Goal: Transaction & Acquisition: Purchase product/service

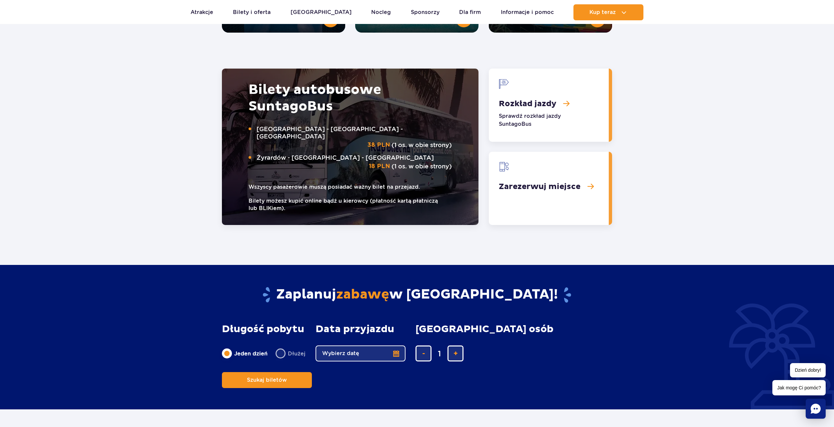
scroll to position [833, 0]
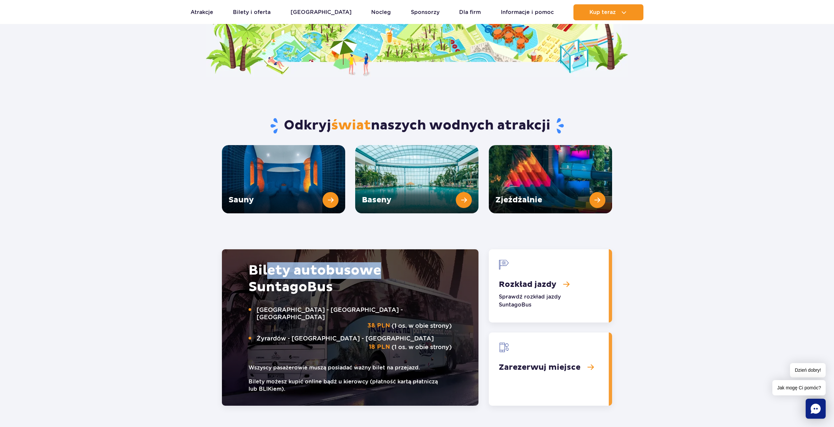
drag, startPoint x: 308, startPoint y: 264, endPoint x: 405, endPoint y: 267, distance: 97.0
click at [406, 266] on h2 "Bilety autobusowe Suntago Bus" at bounding box center [349, 278] width 203 height 33
click at [359, 275] on h2 "Bilety autobusowe Suntago Bus" at bounding box center [349, 278] width 203 height 33
drag, startPoint x: 371, startPoint y: 272, endPoint x: 397, endPoint y: 276, distance: 26.3
click at [397, 275] on h2 "Bilety autobusowe Suntago Bus" at bounding box center [349, 278] width 203 height 33
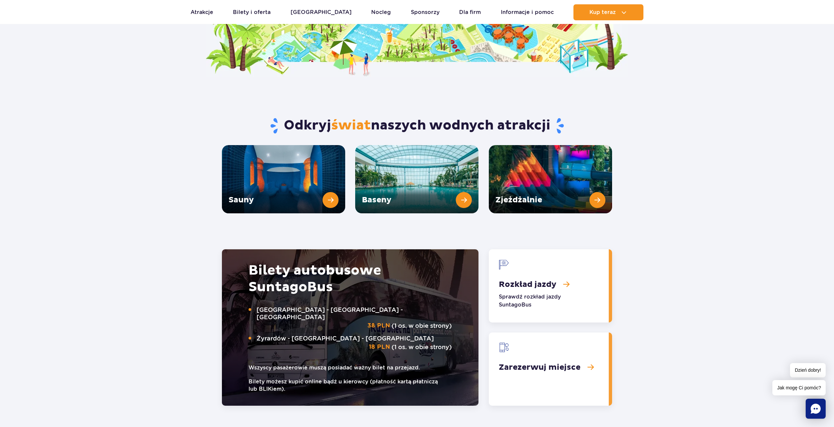
click at [368, 282] on h2 "Bilety autobusowe Suntago Bus" at bounding box center [349, 278] width 203 height 33
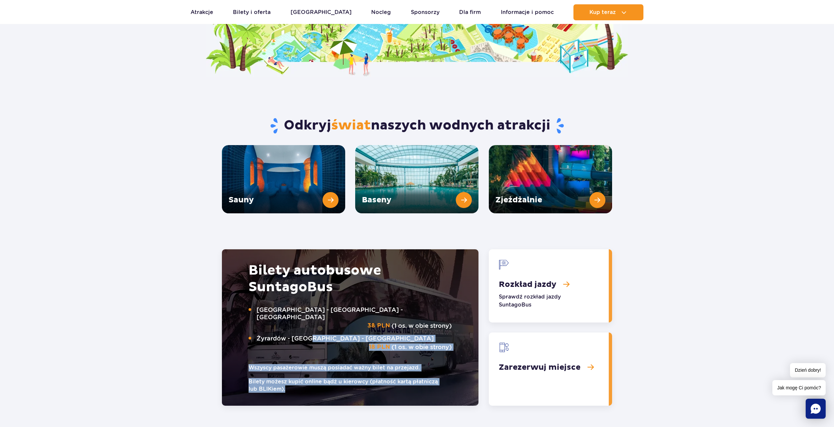
drag, startPoint x: 238, startPoint y: 312, endPoint x: 309, endPoint y: 321, distance: 71.8
click at [309, 321] on div "Bilety autobusowe Suntago Bus Warszawa - Suntago - Warszawa 38 PLN (1 os. w obi…" at bounding box center [350, 327] width 256 height 157
click at [243, 319] on div "Bilety autobusowe Suntago Bus Warszawa - Suntago - Warszawa 38 PLN (1 os. w obi…" at bounding box center [350, 327] width 256 height 157
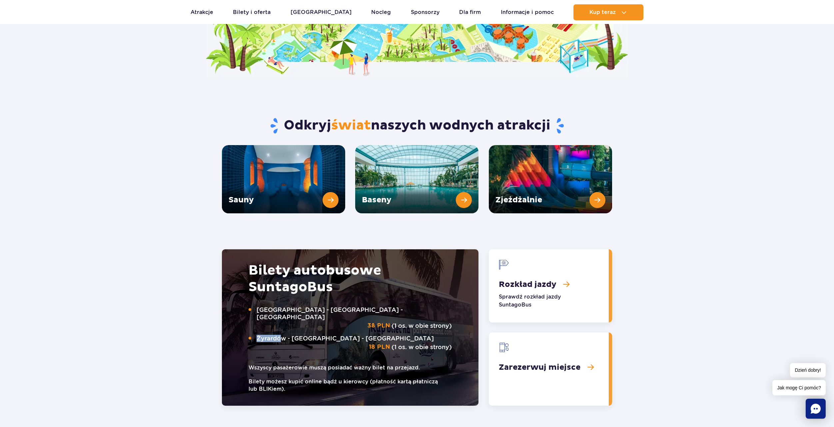
drag, startPoint x: 273, startPoint y: 317, endPoint x: 281, endPoint y: 318, distance: 7.4
click at [279, 335] on p "Żyrardów - Suntago - Żyrardów 18 PLN (1 os. w obie strony)" at bounding box center [349, 343] width 203 height 16
click at [281, 335] on span "Żyrardów - Suntago - Żyrardów" at bounding box center [353, 338] width 195 height 7
click at [555, 268] on link "Rozkład jazdy" at bounding box center [549, 285] width 120 height 73
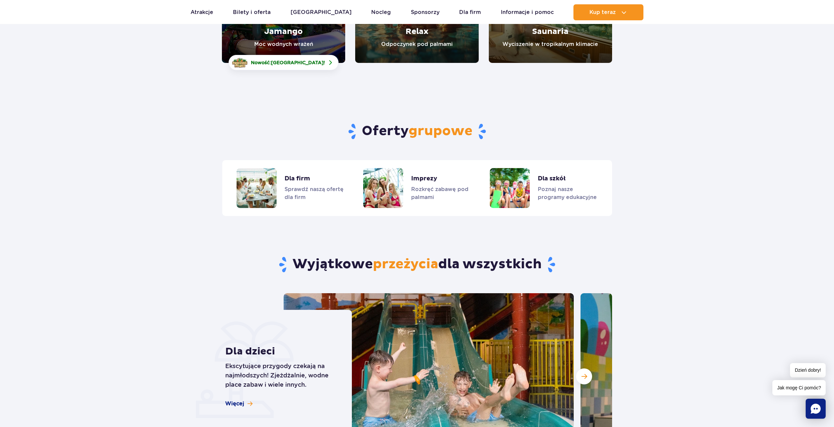
scroll to position [1532, 0]
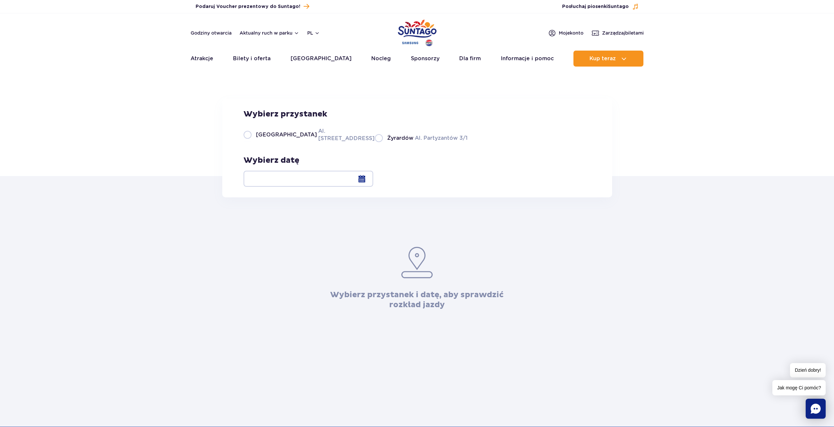
click at [373, 179] on div at bounding box center [308, 179] width 130 height 16
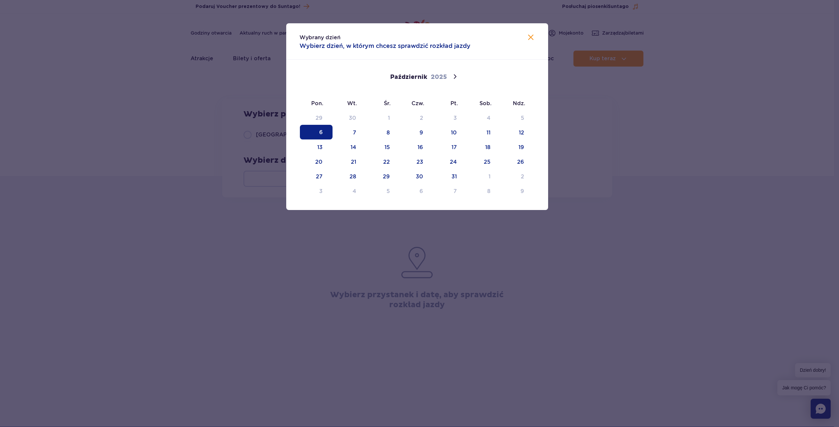
click at [539, 34] on div "Wybrany dzień Wybierz dzień, w którym chcesz sprawdzić rozkład jazdy" at bounding box center [417, 41] width 262 height 36
click at [538, 34] on div "Wybrany dzień Wybierz dzień, w którym chcesz sprawdzić rozkład jazdy" at bounding box center [417, 41] width 262 height 36
click at [535, 36] on div "Wybrany dzień Wybierz dzień, w którym chcesz sprawdzić rozkład jazdy" at bounding box center [417, 41] width 262 height 36
click at [535, 33] on div "Wybrany dzień Wybierz dzień, w którym chcesz sprawdzić rozkład jazdy" at bounding box center [417, 41] width 262 height 36
click at [530, 33] on img at bounding box center [531, 37] width 8 height 8
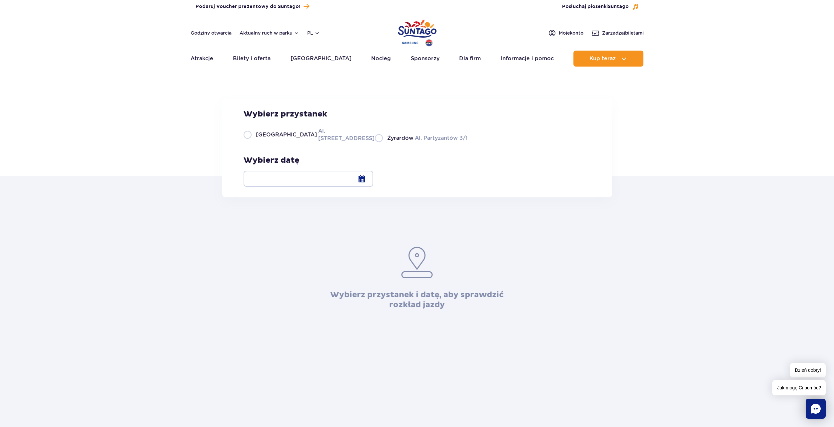
click at [375, 142] on label "Żyrardów Al. Partyzantów 3/1" at bounding box center [421, 138] width 93 height 8
click at [375, 142] on input "Żyrardów Al. Partyzantów 3/1" at bounding box center [378, 141] width 7 height 1
radio input "true"
click at [254, 142] on label "Warszawa Al. Jerozolimskie 56" at bounding box center [304, 134] width 123 height 15
click at [251, 142] on input "Warszawa Al. Jerozolimskie 56" at bounding box center [246, 141] width 7 height 1
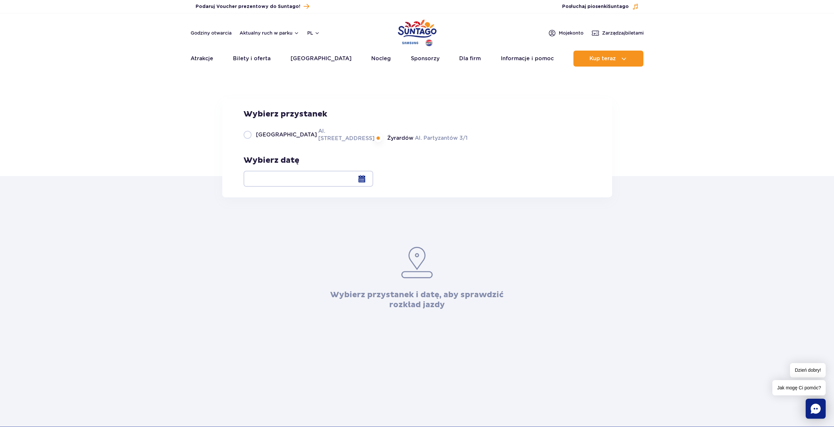
radio input "true"
click at [253, 142] on label "Warszawa Al. Jerozolimskie 56" at bounding box center [304, 134] width 123 height 15
click at [251, 142] on input "Warszawa Al. Jerozolimskie 56" at bounding box center [246, 141] width 7 height 1
click at [247, 142] on label "Warszawa Al. Jerozolimskie 56" at bounding box center [304, 134] width 123 height 15
click at [247, 142] on input "Warszawa Al. Jerozolimskie 56" at bounding box center [246, 141] width 7 height 1
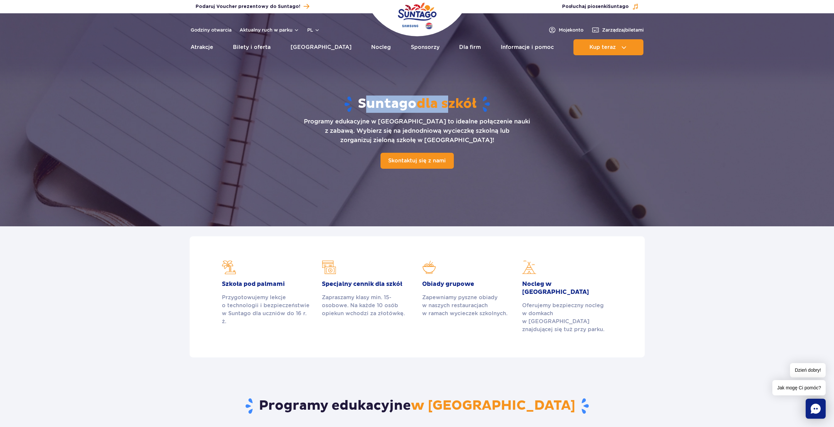
drag, startPoint x: 368, startPoint y: 91, endPoint x: 451, endPoint y: 100, distance: 83.4
click at [451, 100] on div "Suntago dla szkół Programy edukacyjne w Suntago to idealne połączenie nauki z z…" at bounding box center [417, 132] width 428 height 131
click at [451, 100] on span "dla szkół" at bounding box center [446, 104] width 60 height 17
drag, startPoint x: 246, startPoint y: 287, endPoint x: 269, endPoint y: 286, distance: 23.0
click at [269, 286] on h2 "Szkoła pod palmami" at bounding box center [267, 284] width 90 height 8
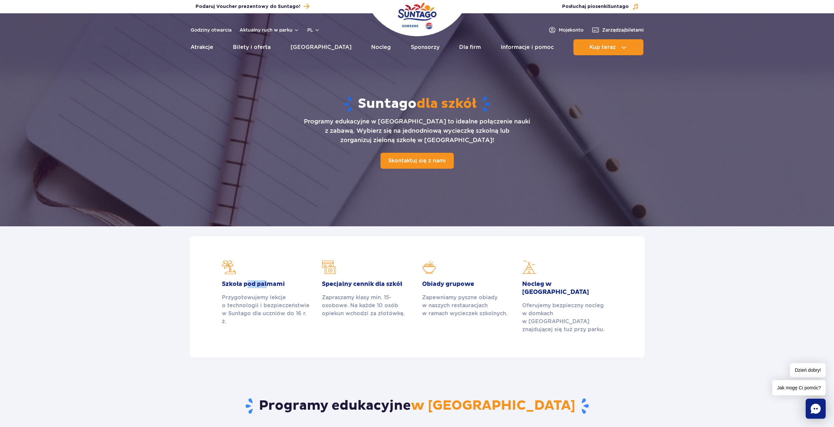
click at [269, 286] on h2 "Szkoła pod palmami" at bounding box center [267, 284] width 90 height 8
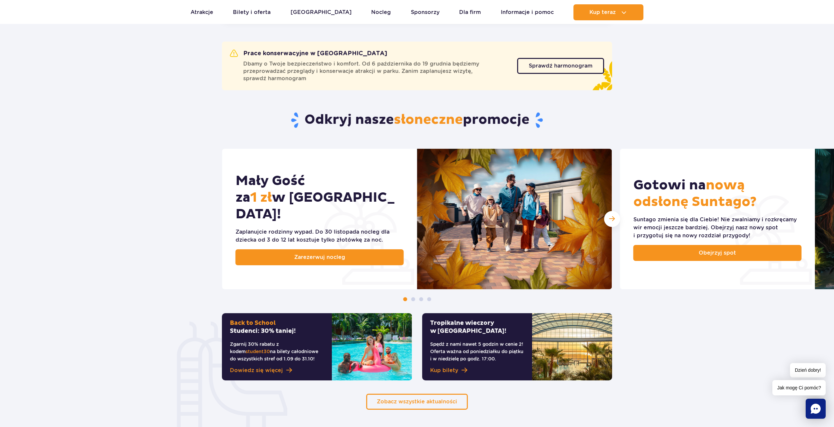
scroll to position [233, 0]
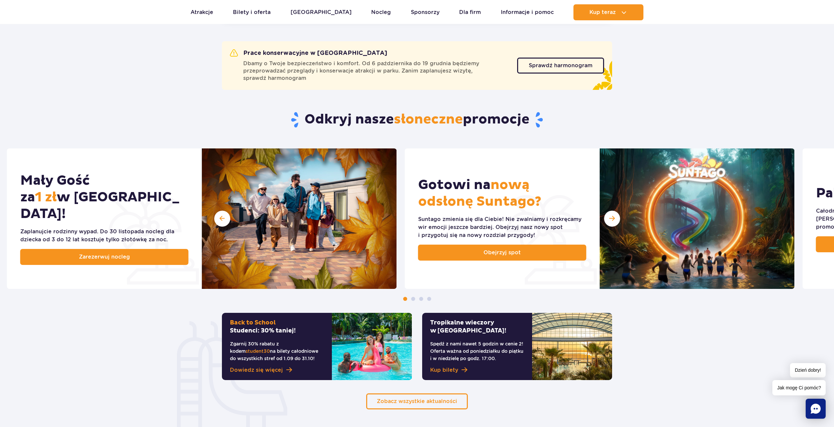
click at [397, 175] on div "Mały Gość za 1 zł w [GEOGRAPHIC_DATA]! Zaplanujcie rodzinny wypad. Do [DATE] no…" at bounding box center [424, 219] width 834 height 141
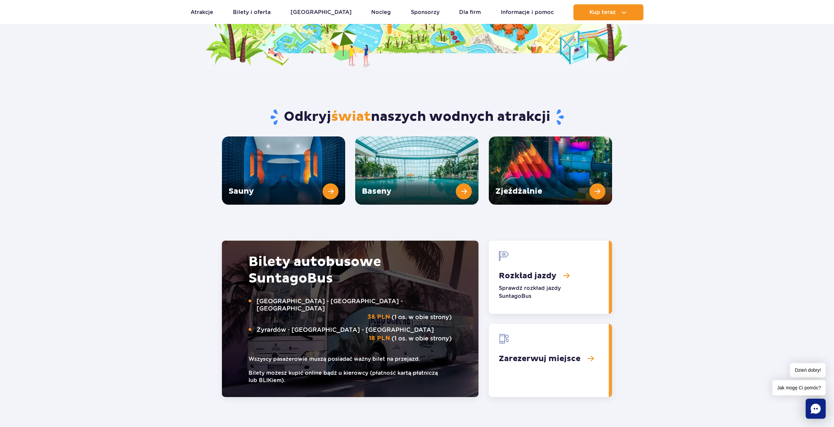
scroll to position [833, 0]
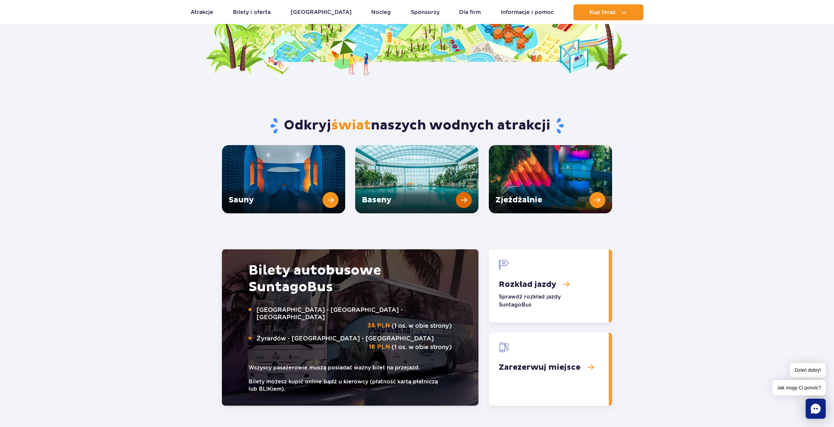
click at [414, 168] on link "Baseny" at bounding box center [416, 179] width 123 height 68
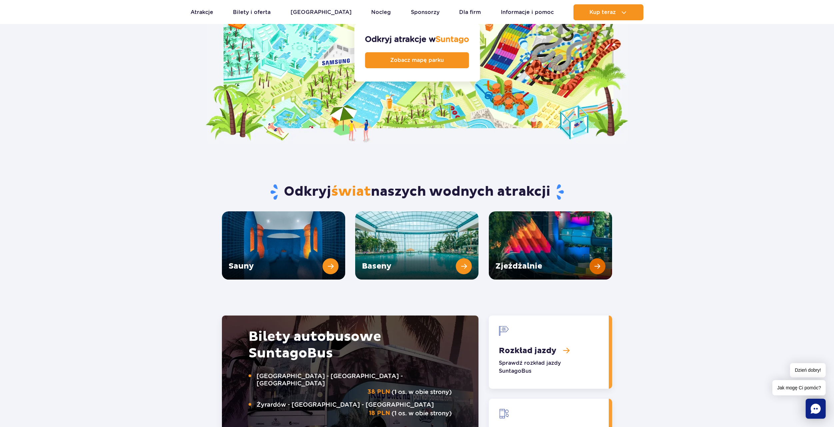
scroll to position [766, 0]
click at [589, 243] on link "Zjeżdżalnie" at bounding box center [550, 246] width 123 height 68
drag, startPoint x: 309, startPoint y: 176, endPoint x: 478, endPoint y: 184, distance: 168.7
click at [478, 184] on div "Odkryj świat naszych wodnych atrakcji" at bounding box center [417, 178] width 400 height 68
click at [479, 184] on div "Odkryj świat naszych wodnych atrakcji" at bounding box center [417, 178] width 400 height 68
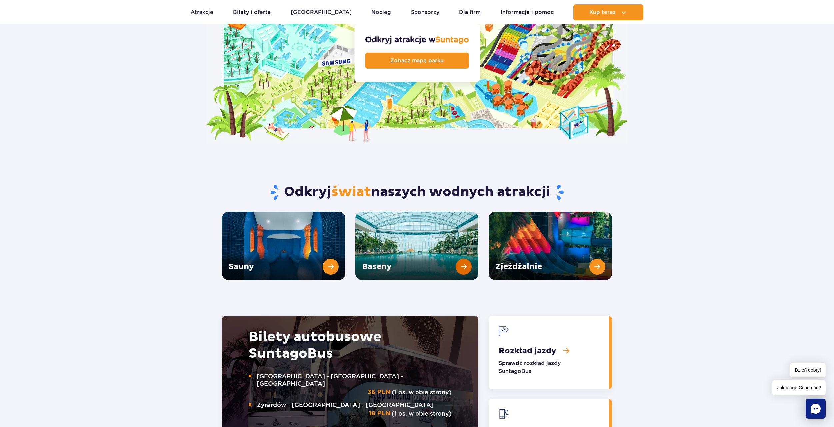
click at [398, 246] on link "Baseny" at bounding box center [416, 246] width 123 height 68
click at [515, 240] on link "Zjeżdżalnie" at bounding box center [550, 246] width 123 height 68
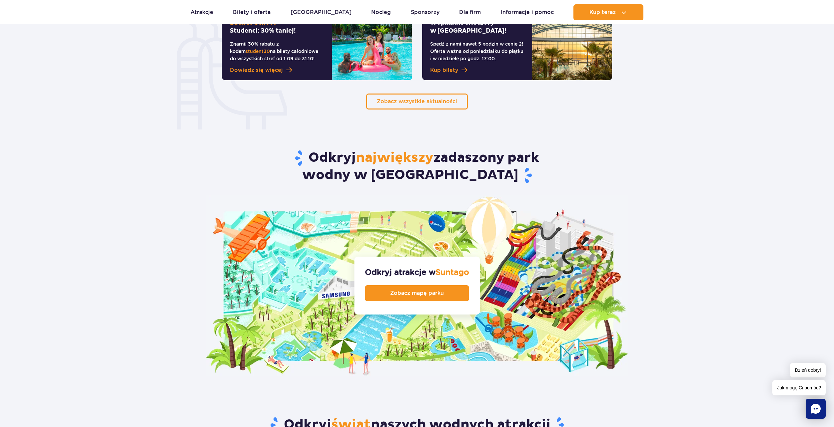
scroll to position [533, 0]
click at [413, 291] on span "Zobacz mapę parku" at bounding box center [412, 293] width 54 height 5
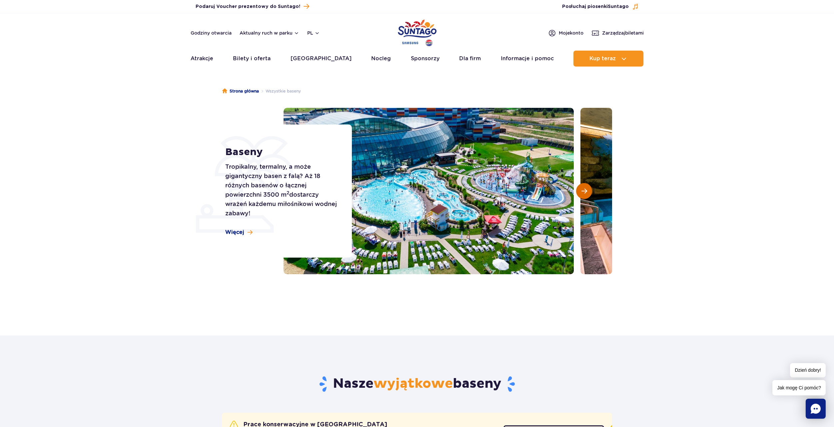
click at [579, 193] on button "Następny slajd" at bounding box center [584, 191] width 16 height 16
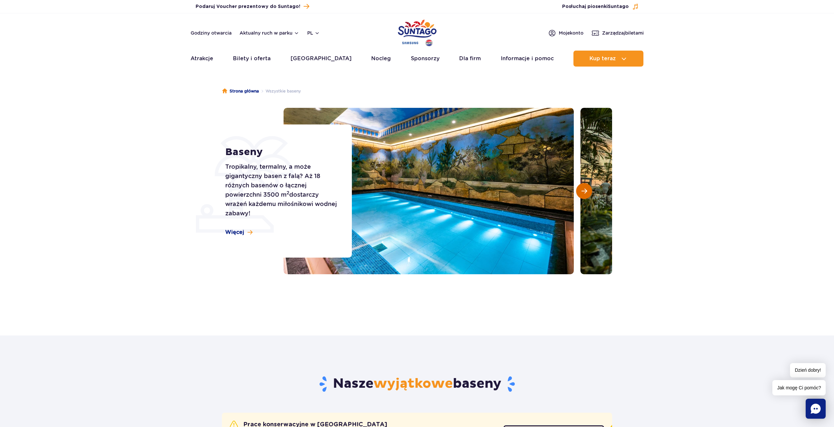
click at [579, 193] on button "Następny slajd" at bounding box center [584, 191] width 16 height 16
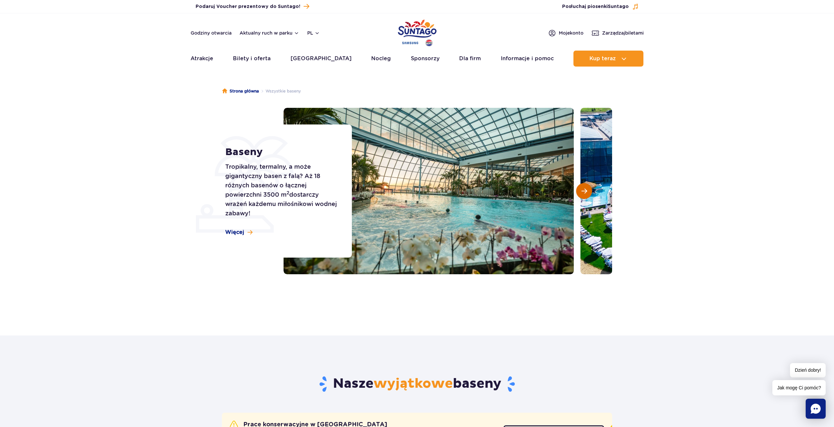
click at [579, 193] on button "Następny slajd" at bounding box center [584, 191] width 16 height 16
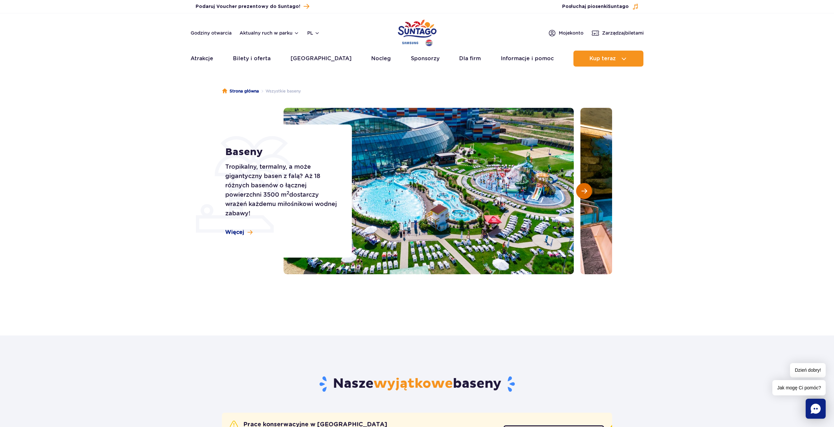
click at [579, 193] on button "Następny slajd" at bounding box center [584, 191] width 16 height 16
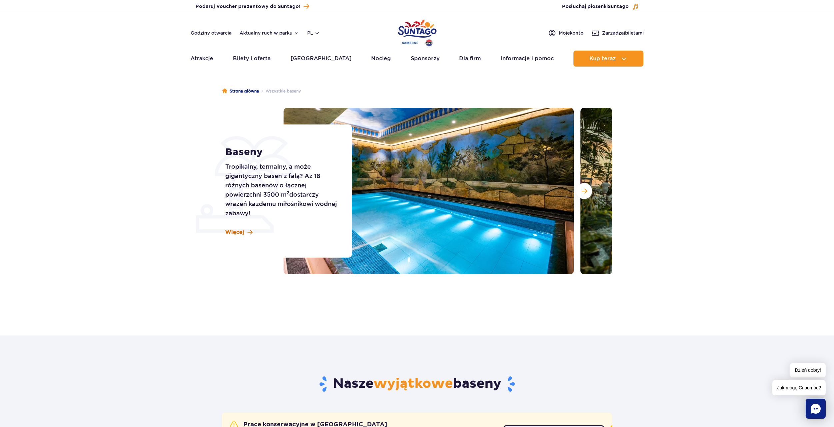
click at [234, 229] on span "Więcej" at bounding box center [234, 232] width 19 height 7
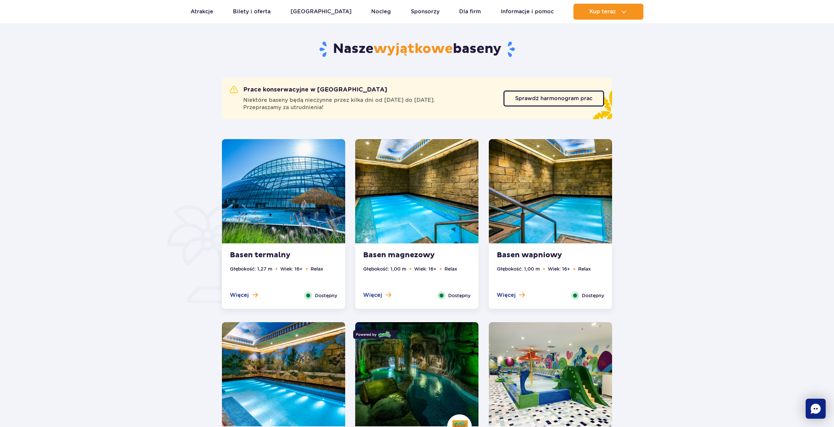
scroll to position [336, 0]
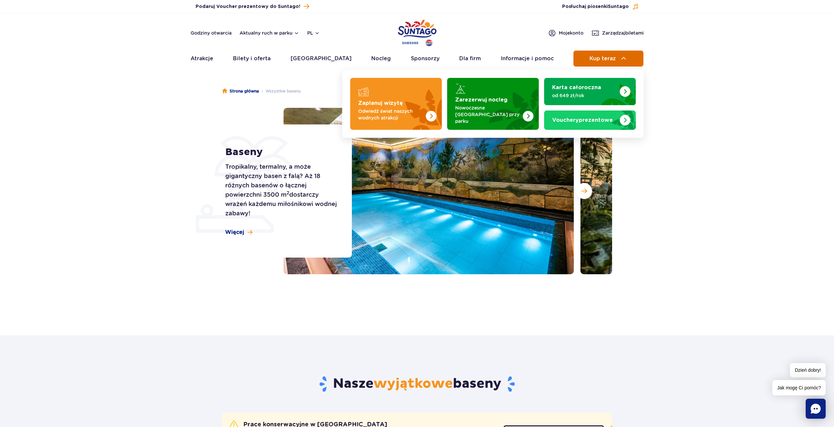
click at [601, 58] on span "Kup teraz" at bounding box center [602, 59] width 26 height 6
click at [612, 56] on span "Kup teraz" at bounding box center [602, 59] width 26 height 6
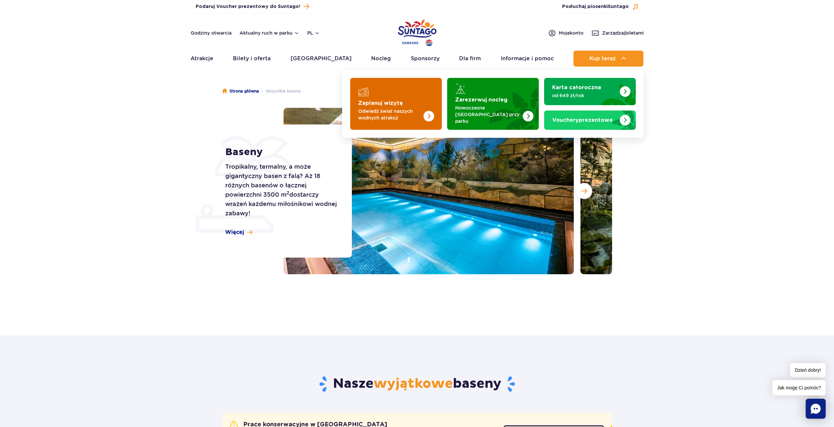
click at [409, 103] on img "Zaplanuj wizytę" at bounding box center [415, 104] width 53 height 52
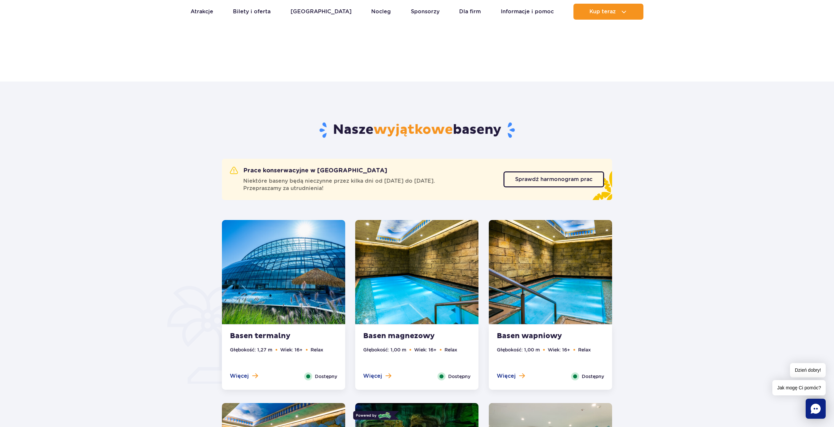
scroll to position [233, 0]
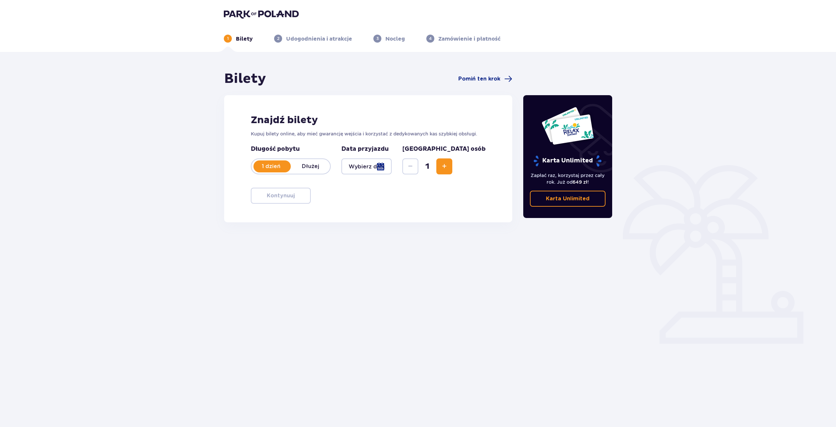
click at [392, 166] on div at bounding box center [366, 167] width 50 height 16
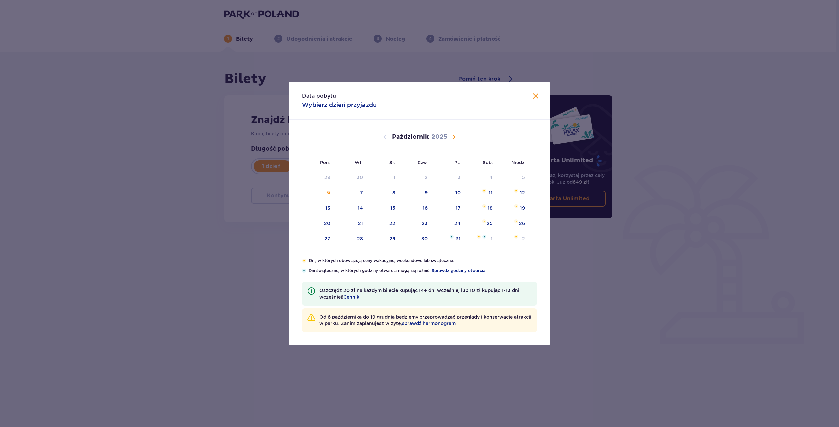
click at [538, 96] on span "Zamknij" at bounding box center [536, 96] width 8 height 8
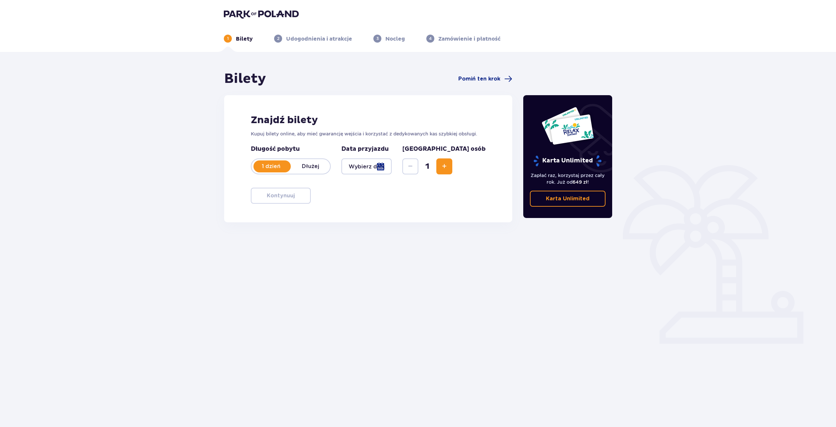
click at [448, 167] on span "Zwiększ" at bounding box center [444, 167] width 8 height 8
click at [448, 166] on span "Zwiększ" at bounding box center [444, 167] width 8 height 8
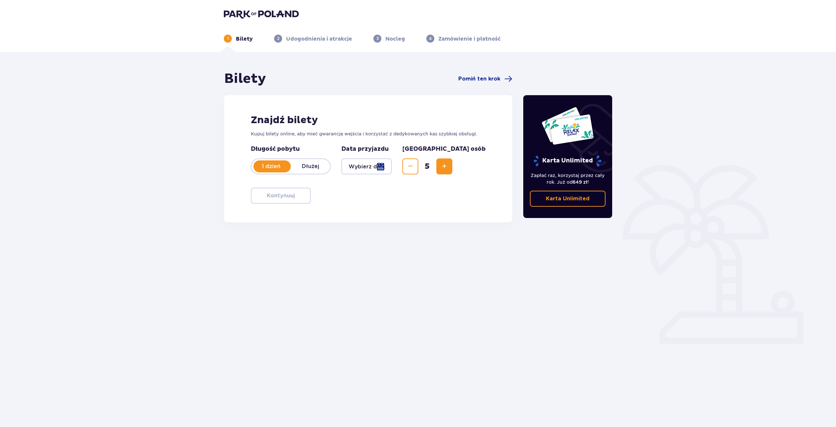
click at [448, 166] on span "Zwiększ" at bounding box center [444, 167] width 8 height 8
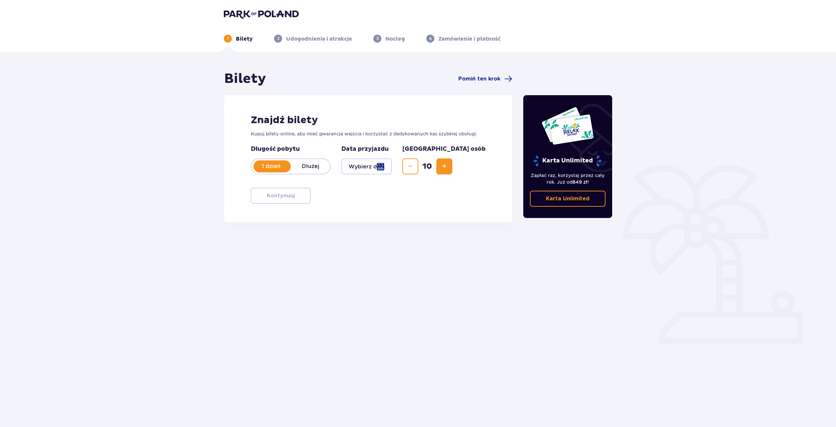
click at [448, 166] on span "Zwiększ" at bounding box center [444, 167] width 8 height 8
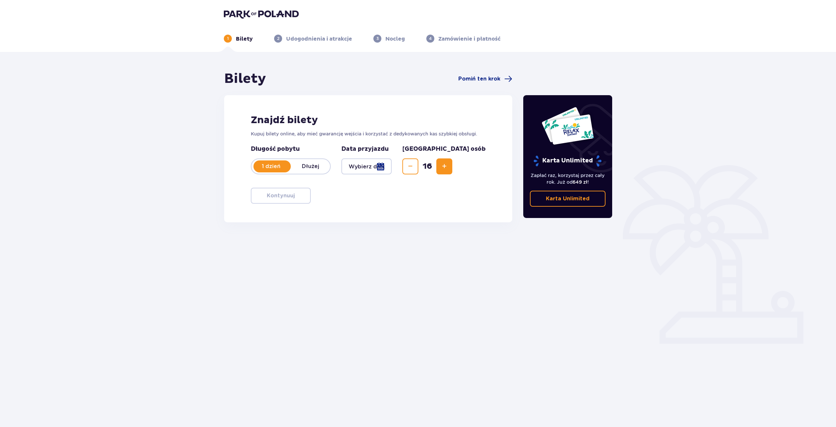
click at [448, 166] on span "Zwiększ" at bounding box center [444, 167] width 8 height 8
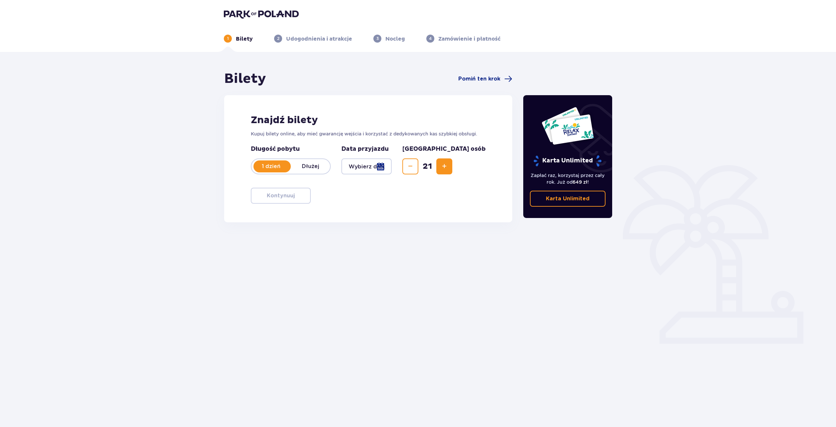
click at [448, 166] on span "Zwiększ" at bounding box center [444, 167] width 8 height 8
click at [392, 167] on div at bounding box center [366, 167] width 50 height 16
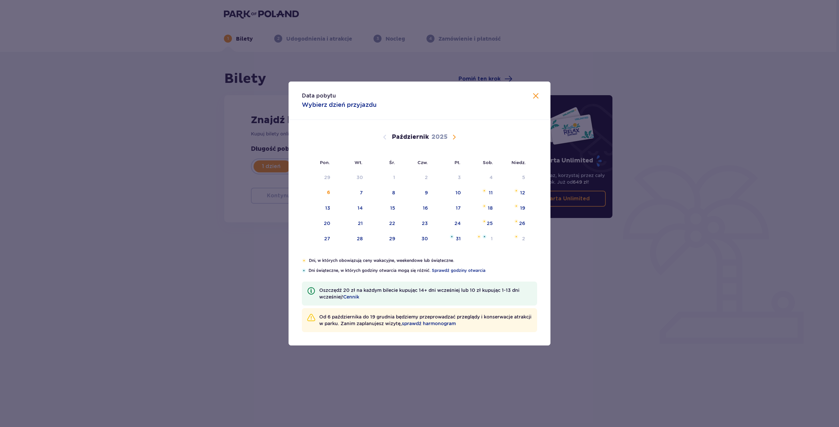
click at [455, 135] on span "Następny miesiąc" at bounding box center [454, 137] width 8 height 8
click at [453, 138] on span "Następny miesiąc" at bounding box center [454, 137] width 8 height 8
click at [387, 138] on span "Poprzedni miesiąc" at bounding box center [385, 137] width 8 height 8
click at [455, 139] on span "Następny miesiąc" at bounding box center [454, 137] width 8 height 8
click at [425, 188] on div "11" at bounding box center [416, 193] width 32 height 15
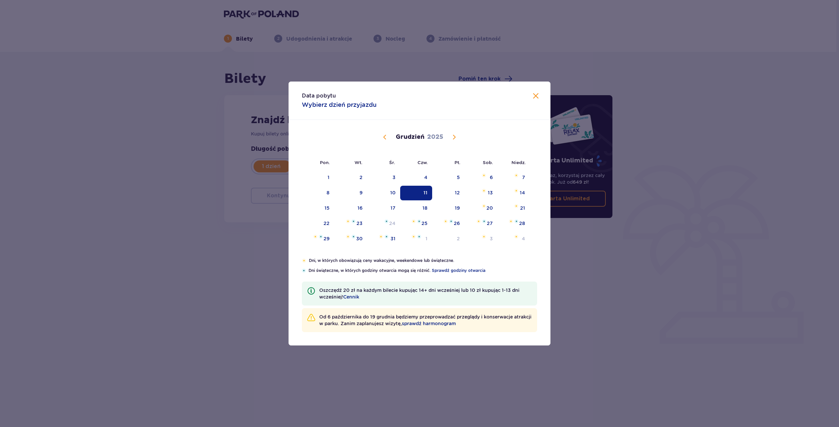
type input "11.12.25"
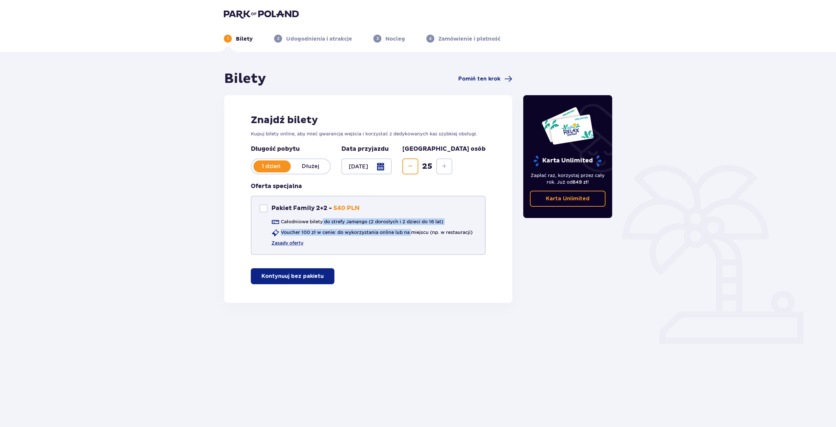
drag, startPoint x: 323, startPoint y: 228, endPoint x: 412, endPoint y: 251, distance: 92.2
click at [412, 251] on div "Pakiet Family 2+2 Pakiet Family 2+2 - 540 PLN Całodniowe bilety do strefy Jaman…" at bounding box center [368, 225] width 235 height 59
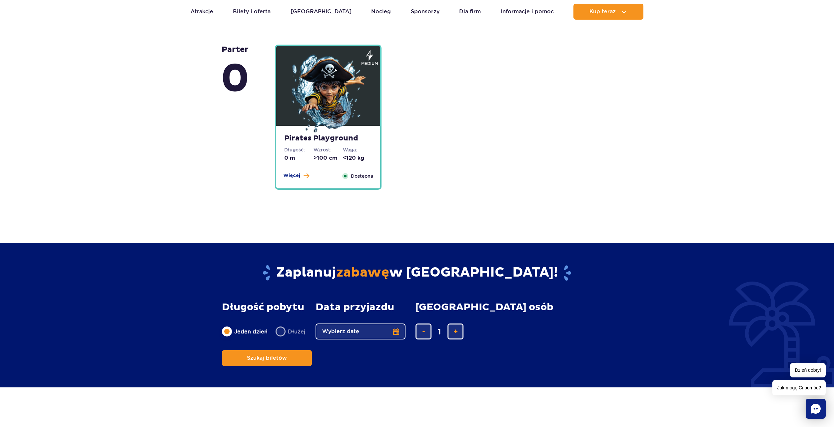
scroll to position [1665, 0]
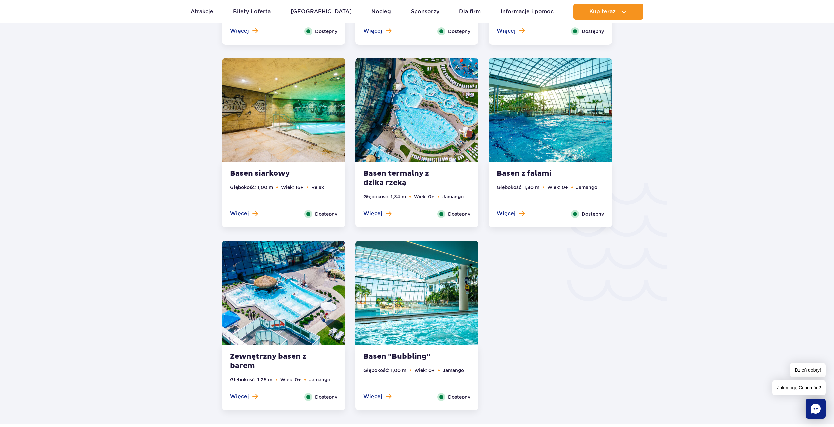
scroll to position [966, 0]
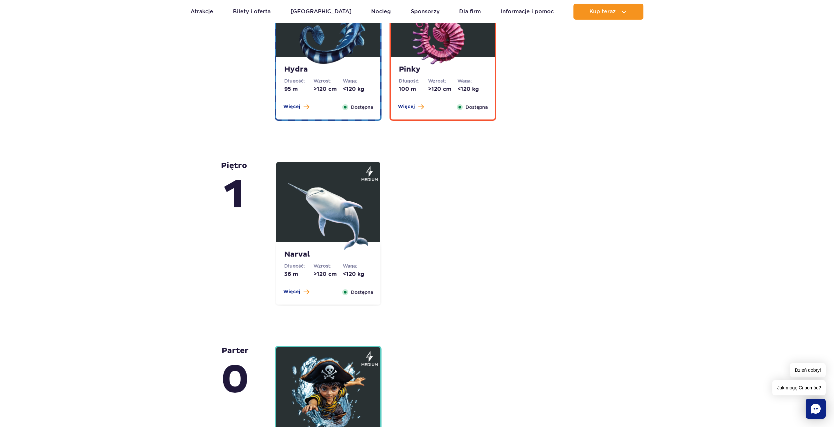
scroll to position [1399, 0]
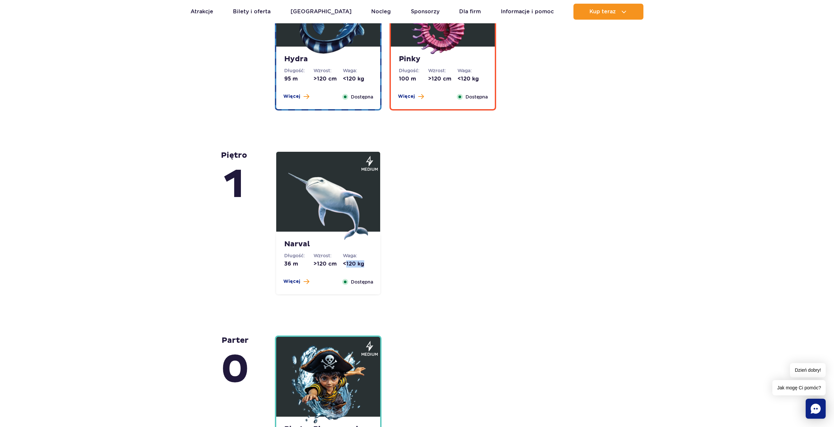
drag, startPoint x: 347, startPoint y: 266, endPoint x: 377, endPoint y: 267, distance: 30.7
click at [377, 267] on div "Narval Długość: 36 m Wzrost: >120 cm Waga: <120 kg Więcej Zamknij Dostępna" at bounding box center [328, 263] width 104 height 63
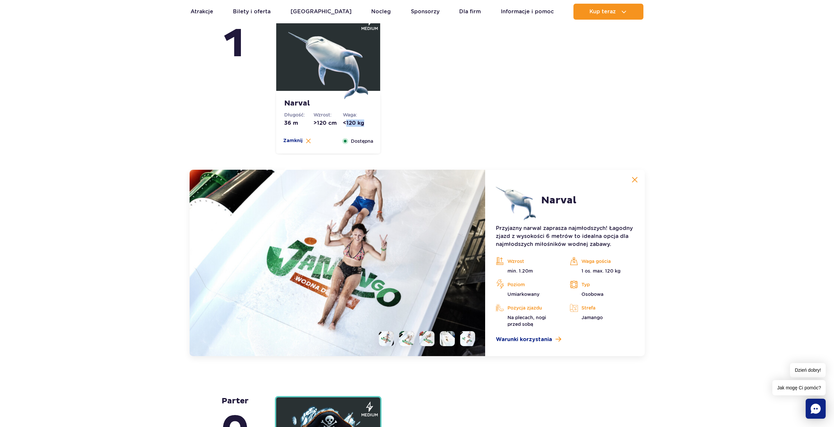
scroll to position [1669, 0]
